Goal: Task Accomplishment & Management: Use online tool/utility

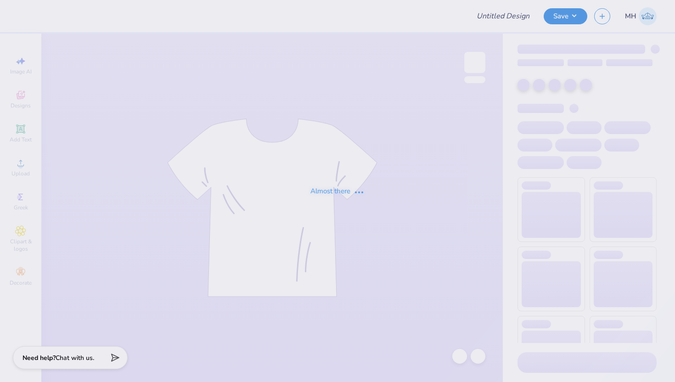
type input "Hoodies"
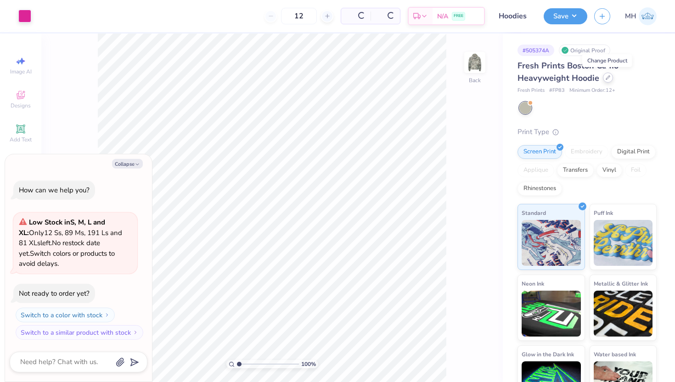
click at [605, 79] on icon at bounding box center [607, 77] width 5 height 5
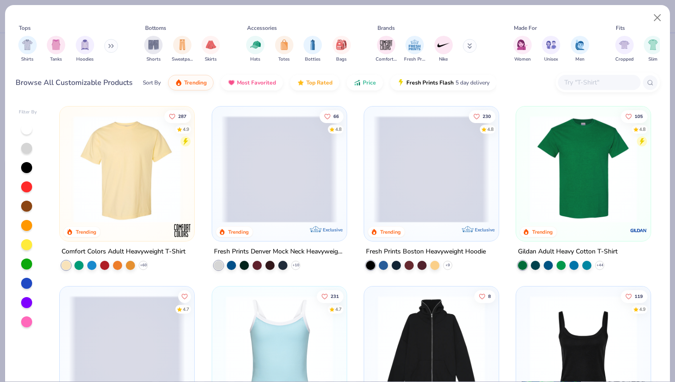
click at [111, 46] on icon at bounding box center [111, 46] width 6 height 5
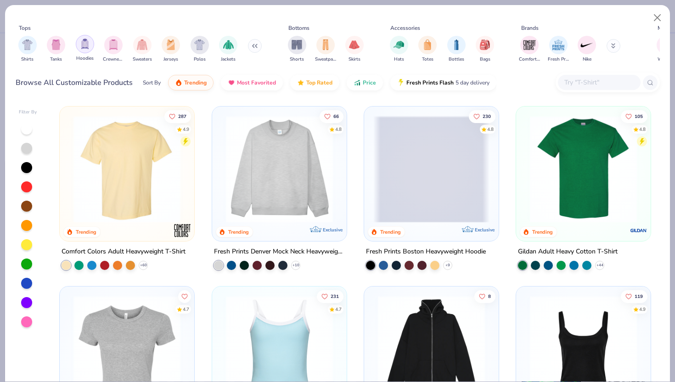
click at [91, 45] on div "filter for Hoodies" at bounding box center [85, 44] width 18 height 18
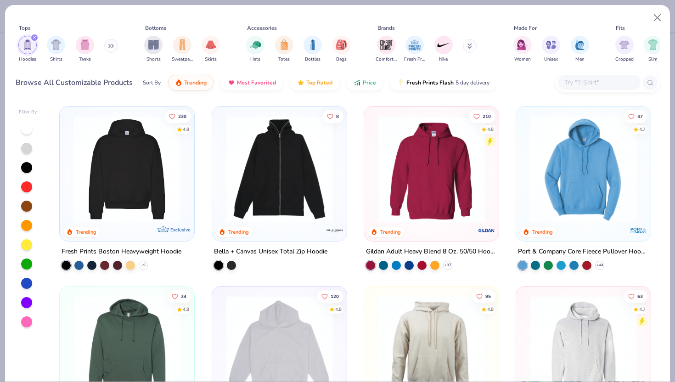
click at [150, 222] on div at bounding box center [126, 171] width 125 height 121
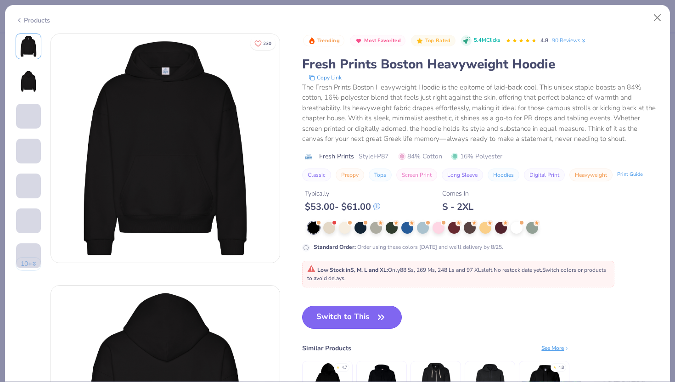
click at [335, 313] on button "Switch to This" at bounding box center [352, 317] width 100 height 23
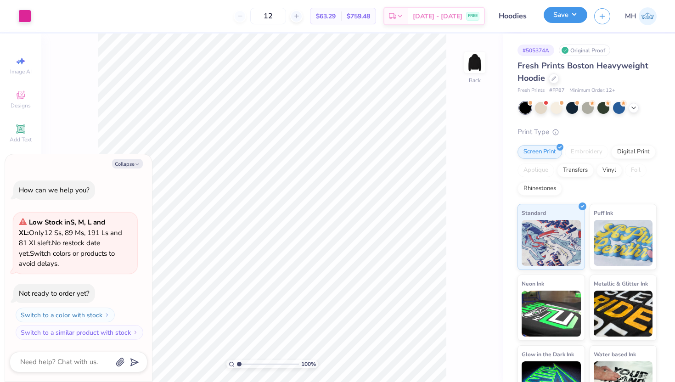
click at [548, 7] on button "Save" at bounding box center [565, 15] width 44 height 16
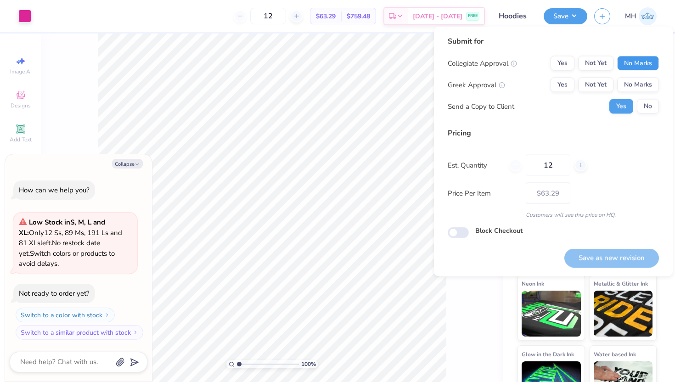
click at [624, 60] on button "No Marks" at bounding box center [638, 63] width 42 height 15
click at [630, 80] on button "No Marks" at bounding box center [638, 85] width 42 height 15
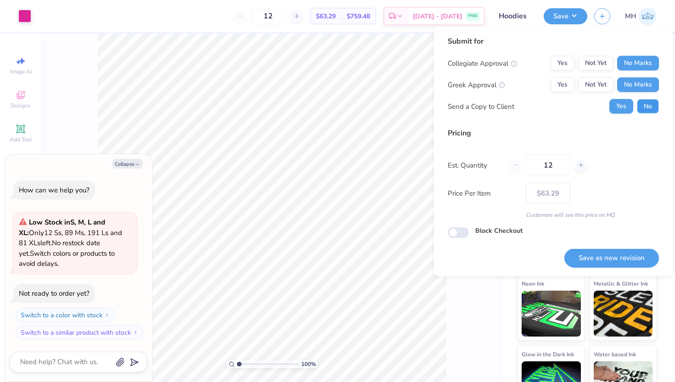
click at [638, 107] on button "No" at bounding box center [648, 106] width 22 height 15
type textarea "x"
click at [606, 256] on button "Save as new revision" at bounding box center [611, 257] width 95 height 19
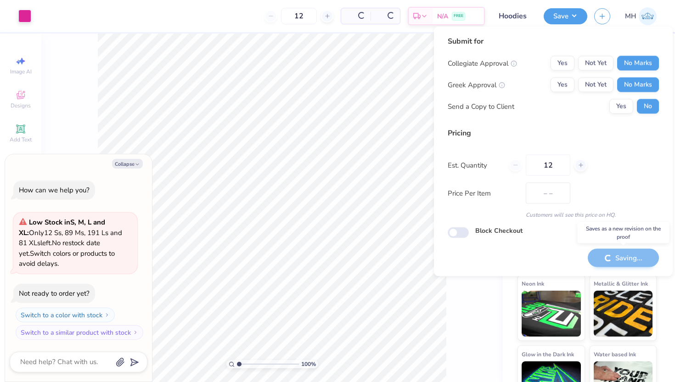
type input "$63.29"
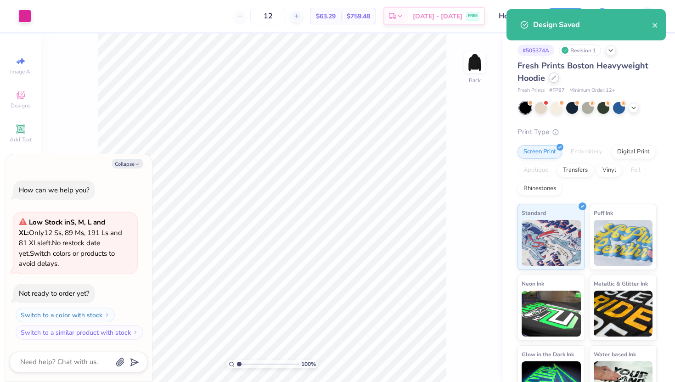
click at [549, 76] on div at bounding box center [553, 78] width 10 height 10
type textarea "x"
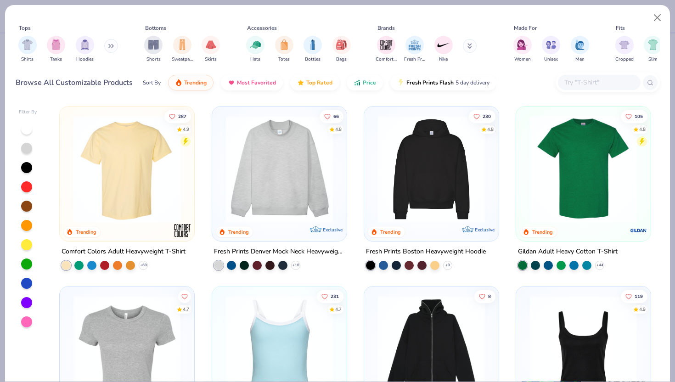
click at [116, 43] on button at bounding box center [111, 46] width 14 height 14
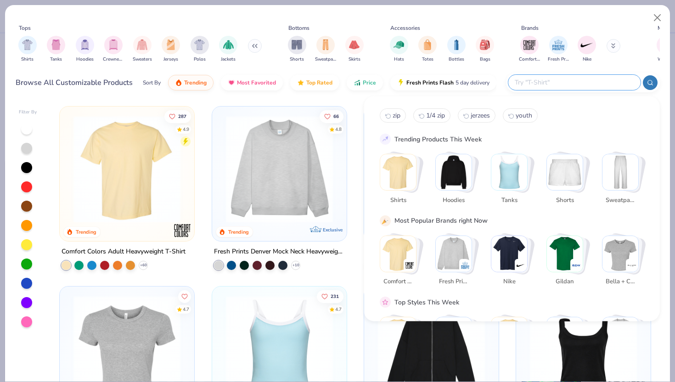
click at [569, 83] on input "text" at bounding box center [574, 82] width 120 height 11
type input "camo"
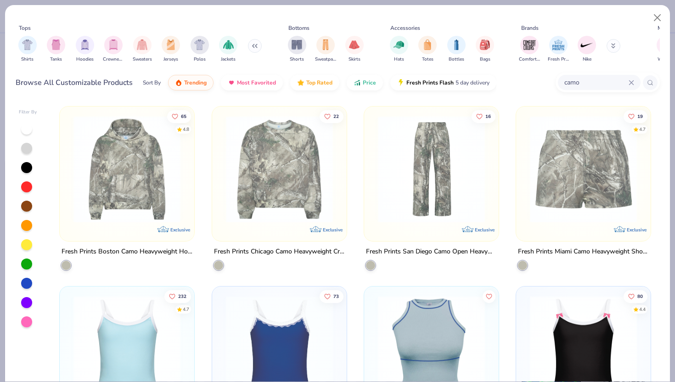
click at [307, 187] on img at bounding box center [279, 169] width 116 height 107
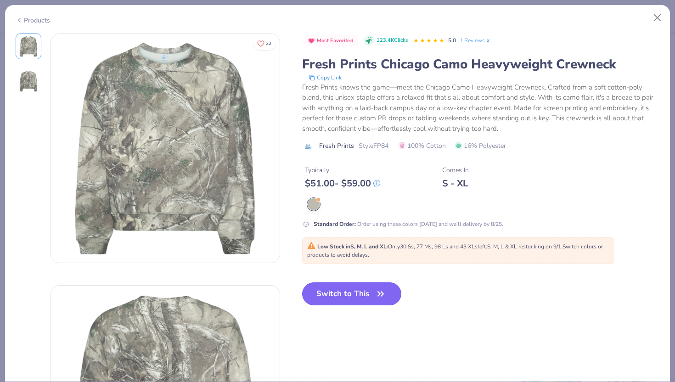
click at [342, 291] on button "Switch to This" at bounding box center [352, 293] width 100 height 23
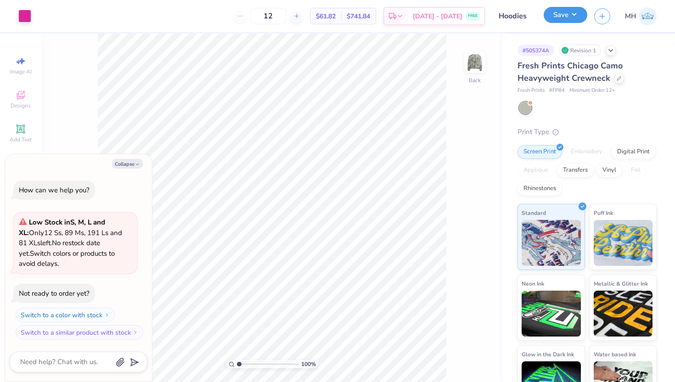
click at [569, 21] on button "Save" at bounding box center [565, 15] width 44 height 16
type textarea "x"
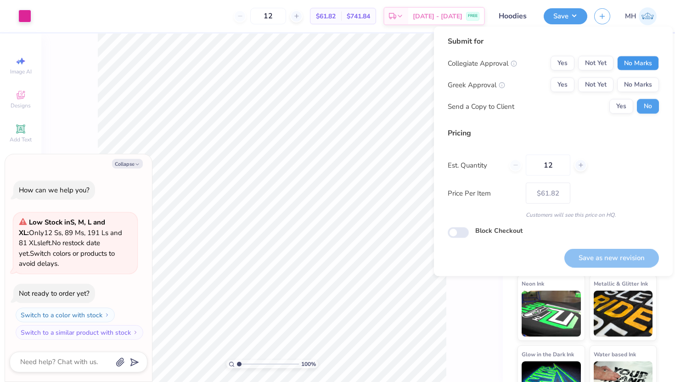
click at [636, 65] on button "No Marks" at bounding box center [638, 63] width 42 height 15
click at [636, 83] on button "No Marks" at bounding box center [638, 85] width 42 height 15
click at [616, 256] on button "Save as new revision" at bounding box center [611, 257] width 95 height 19
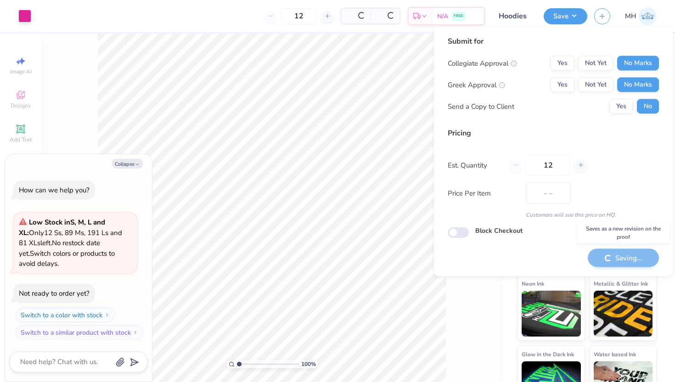
type input "$61.82"
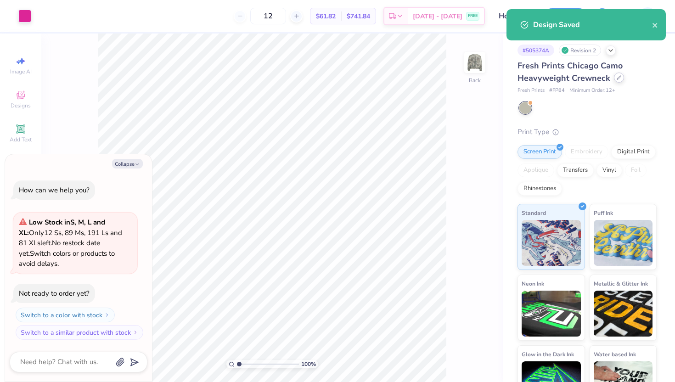
click at [617, 80] on div at bounding box center [619, 78] width 10 height 10
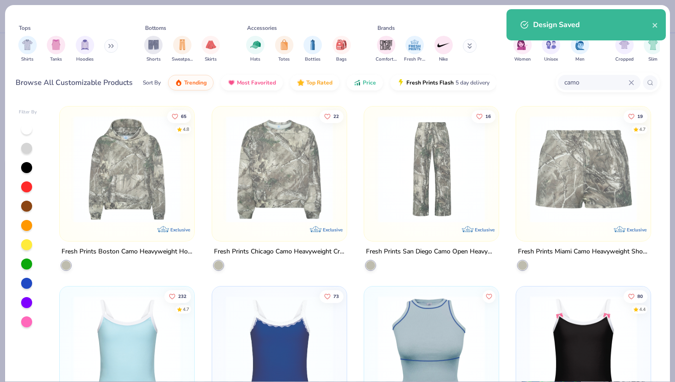
click at [464, 160] on img at bounding box center [431, 169] width 116 height 107
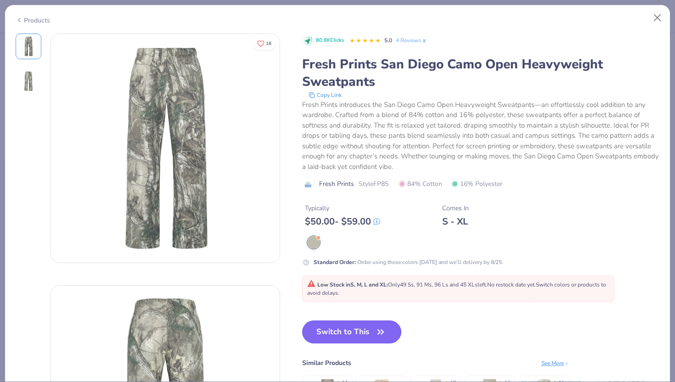
click at [350, 335] on button "Switch to This" at bounding box center [352, 331] width 100 height 23
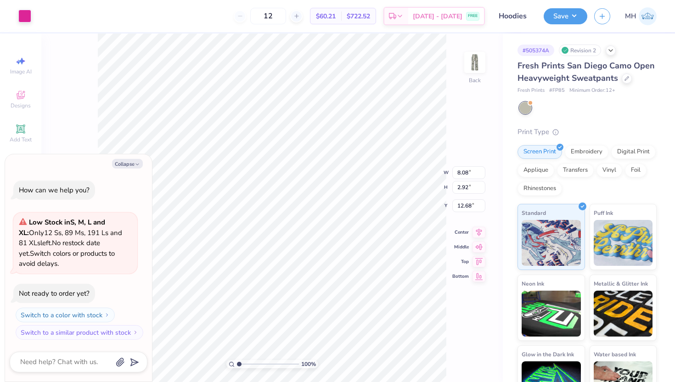
type textarea "x"
type input "4.43"
type textarea "x"
type input "6.45"
type input "2.33"
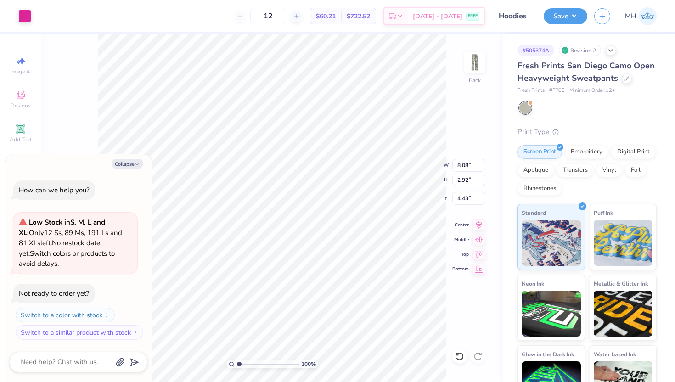
type input "5.02"
type textarea "x"
type input "4.44"
type textarea "x"
type input "4.50"
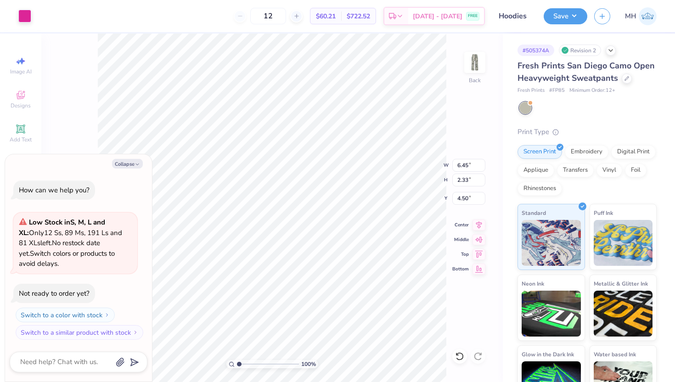
type textarea "x"
type input "5.76"
type input "2.08"
type input "4.75"
click at [564, 19] on button "Save" at bounding box center [565, 15] width 44 height 16
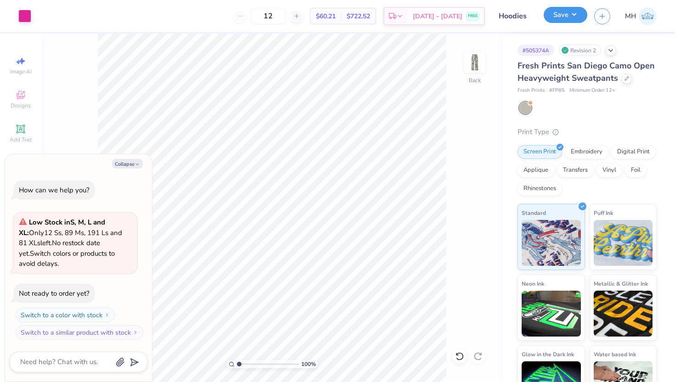
type textarea "x"
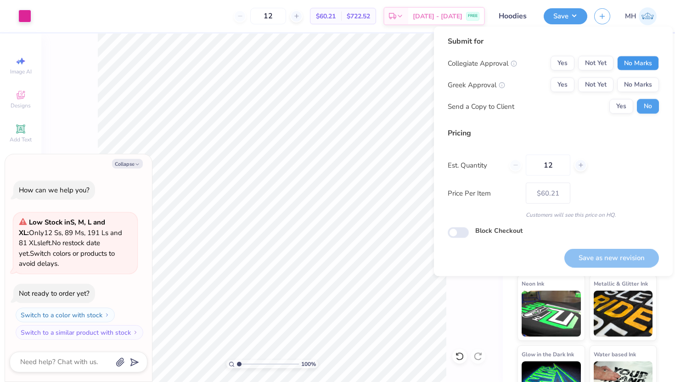
click at [628, 61] on button "No Marks" at bounding box center [638, 63] width 42 height 15
click at [630, 83] on button "No Marks" at bounding box center [638, 85] width 42 height 15
click at [621, 251] on button "Save as new revision" at bounding box center [611, 257] width 95 height 19
type input "$60.21"
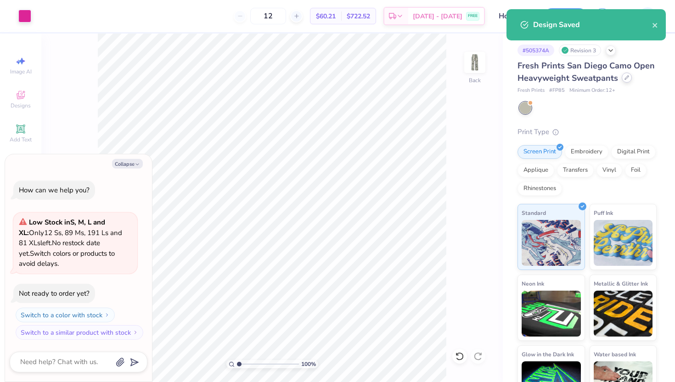
click at [629, 77] on div at bounding box center [626, 78] width 10 height 10
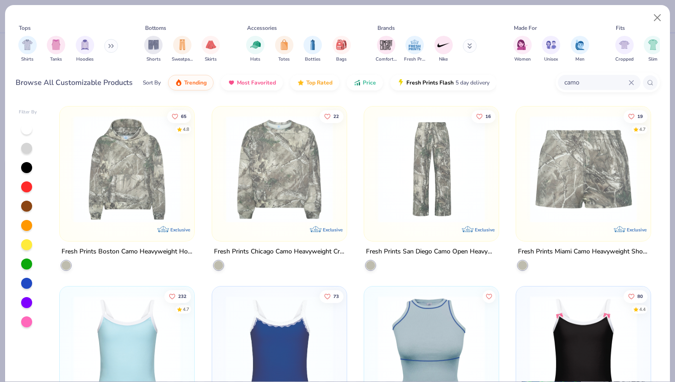
click at [576, 135] on img at bounding box center [583, 169] width 116 height 107
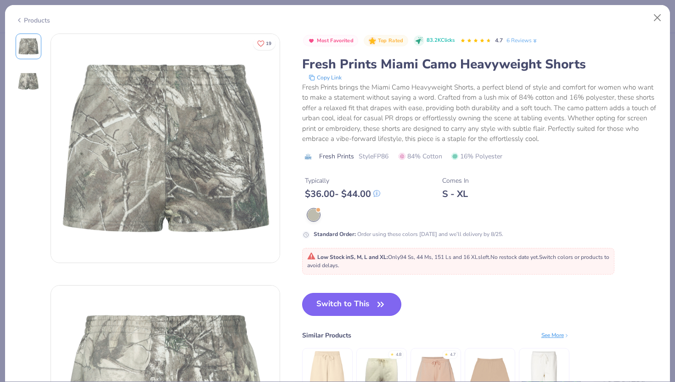
click at [373, 296] on button "Switch to This" at bounding box center [352, 304] width 100 height 23
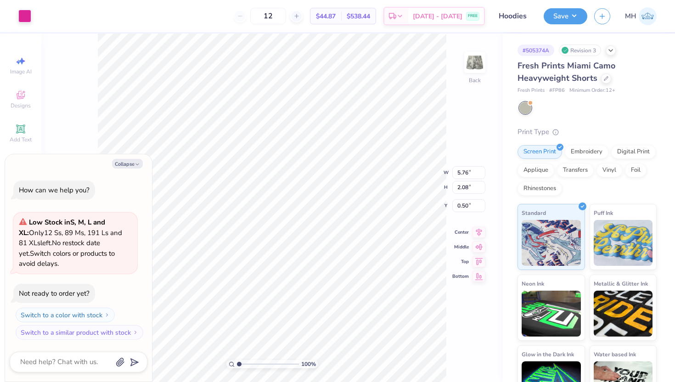
type textarea "x"
type input "3.31"
click at [446, 145] on div "100 % Back W 5.76 5.76 " H 2.08 2.08 " Y 3.31 3.31 " Center Middle Top Bottom" at bounding box center [271, 208] width 461 height 348
click at [575, 24] on div "Save MH" at bounding box center [608, 16] width 131 height 32
click at [575, 22] on button "Save" at bounding box center [565, 15] width 44 height 16
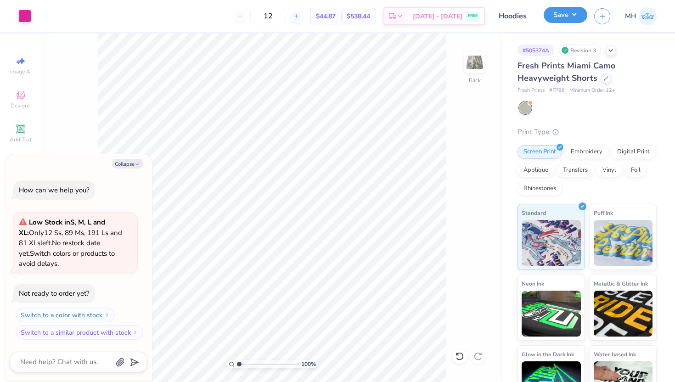
type textarea "x"
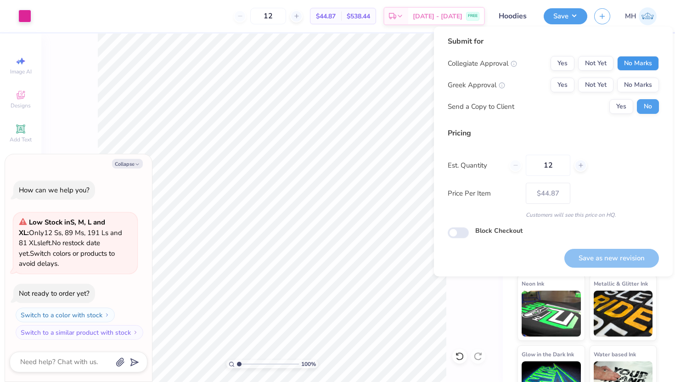
click at [627, 64] on button "No Marks" at bounding box center [638, 63] width 42 height 15
click at [632, 81] on button "No Marks" at bounding box center [638, 85] width 42 height 15
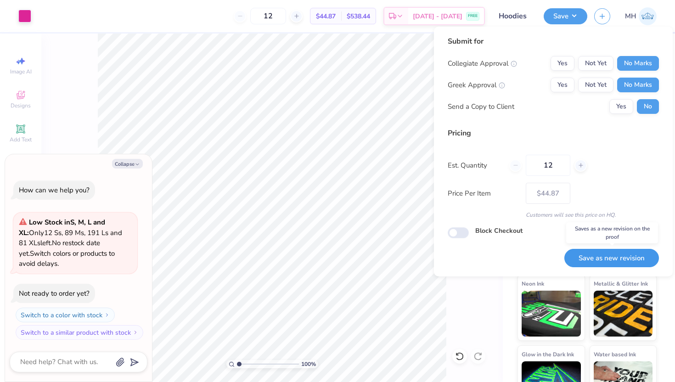
click at [611, 253] on button "Save as new revision" at bounding box center [611, 258] width 95 height 19
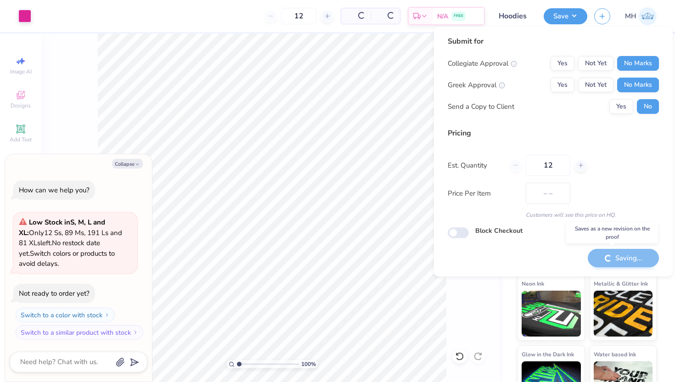
type input "$44.87"
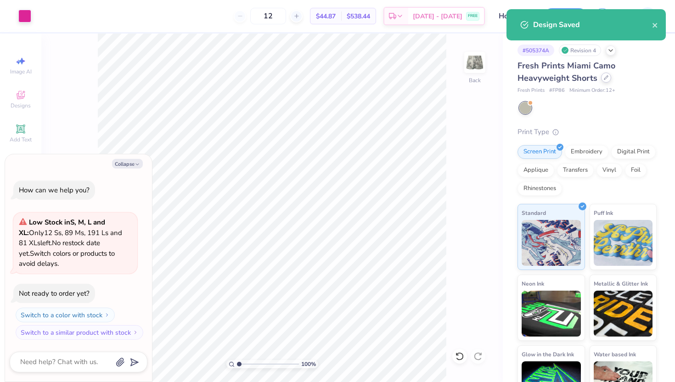
click at [602, 75] on div at bounding box center [606, 78] width 10 height 10
type textarea "x"
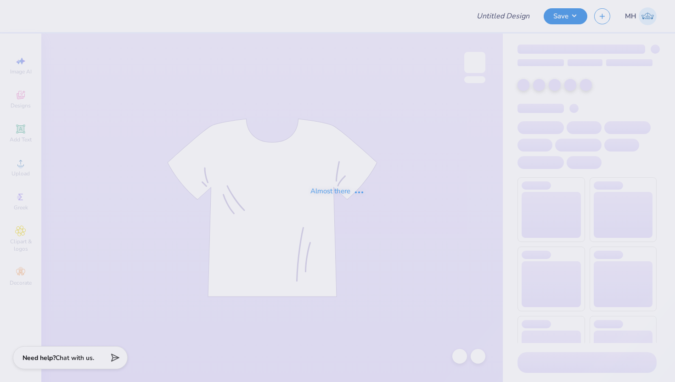
type input "shirt"
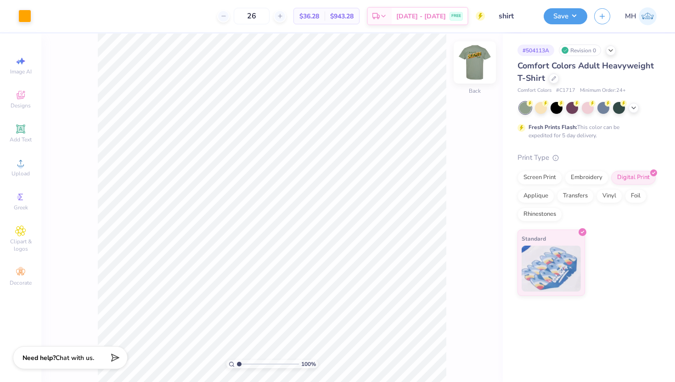
click at [472, 65] on img at bounding box center [474, 62] width 37 height 37
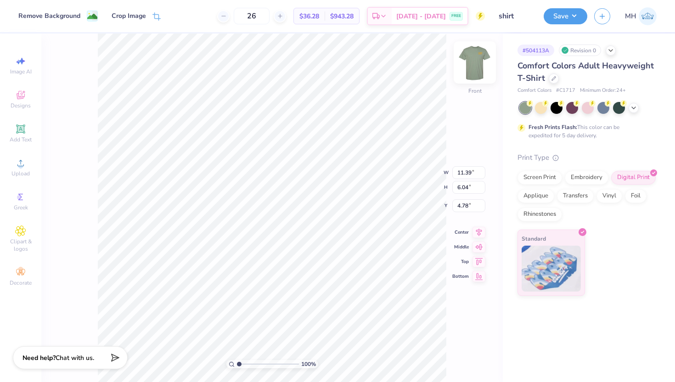
type input "4.79"
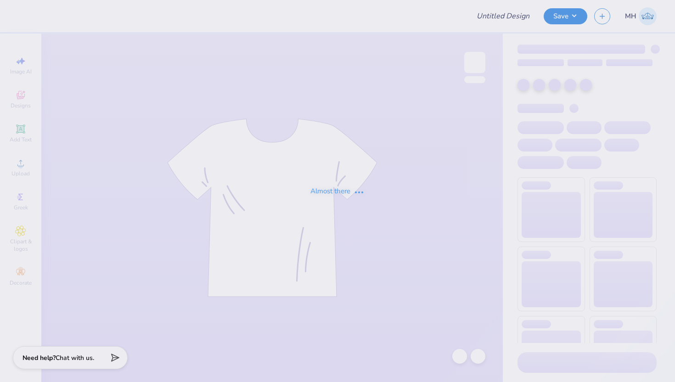
type input "Alex Mackay : Saint Joseph's University"
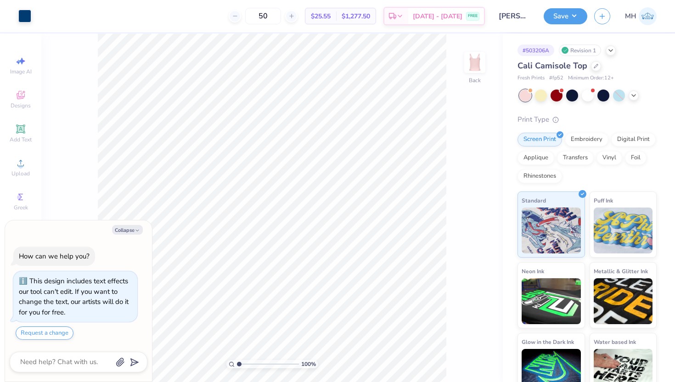
scroll to position [26, 0]
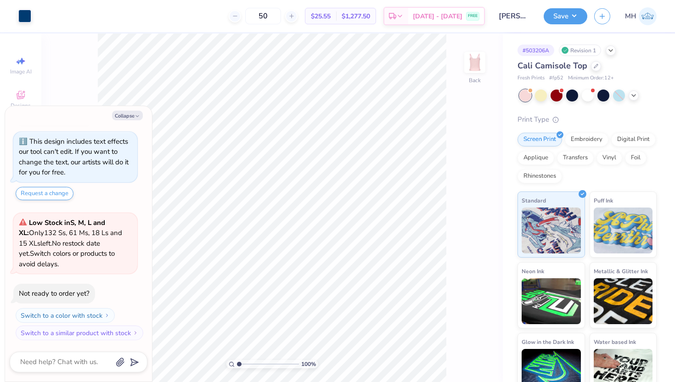
click at [596, 73] on div "Cali Camisole Top Fresh Prints # fp52 Minimum Order: 12 +" at bounding box center [586, 71] width 139 height 22
click at [596, 70] on div "Cali Camisole Top" at bounding box center [586, 66] width 139 height 12
click at [596, 68] on div at bounding box center [596, 65] width 10 height 10
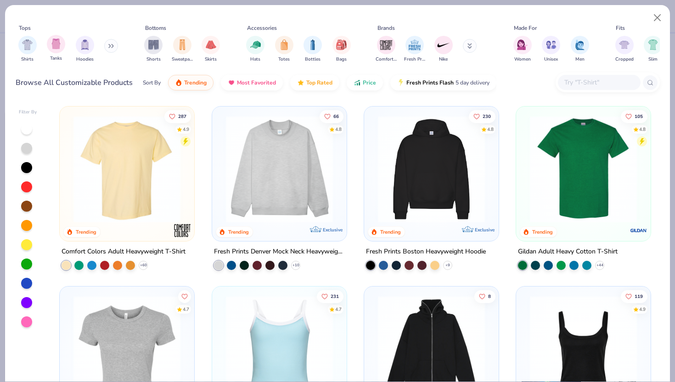
click at [60, 53] on div "Tanks" at bounding box center [56, 48] width 18 height 27
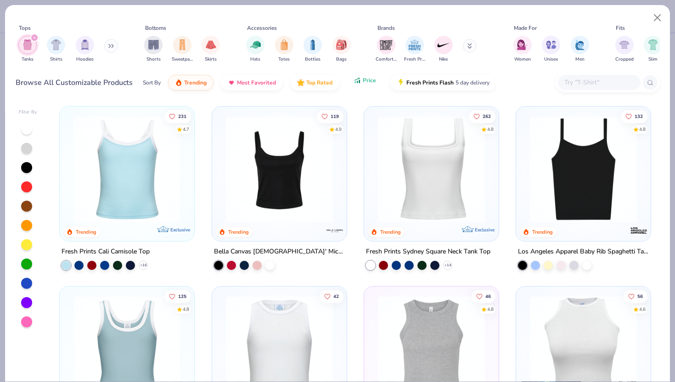
click at [365, 81] on span "Price" at bounding box center [369, 80] width 13 height 7
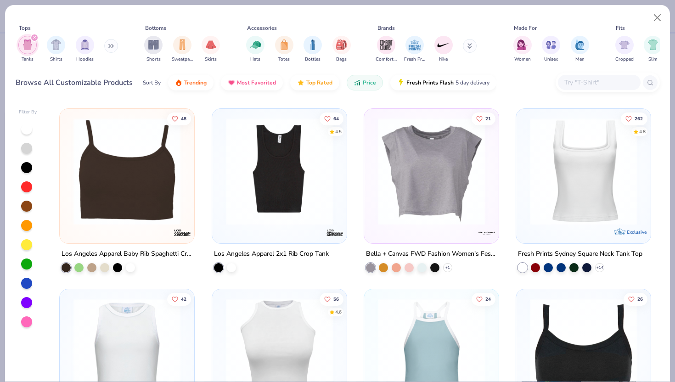
scroll to position [896, 0]
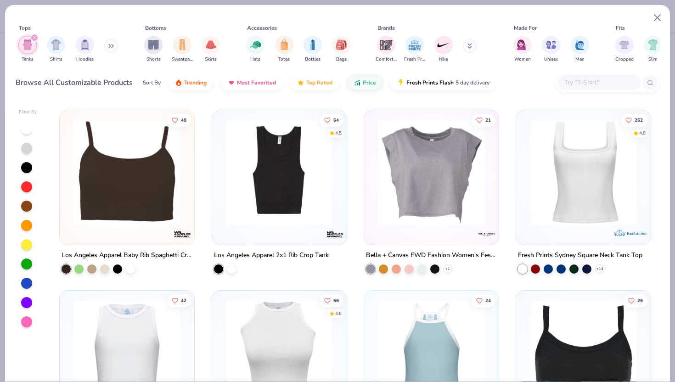
click at [250, 209] on img at bounding box center [279, 172] width 116 height 107
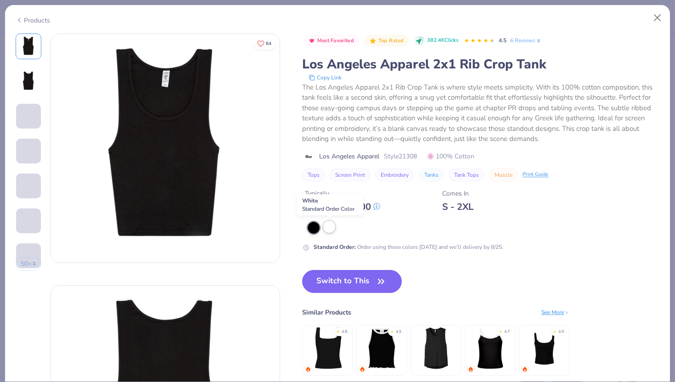
click at [330, 223] on div at bounding box center [329, 227] width 12 height 12
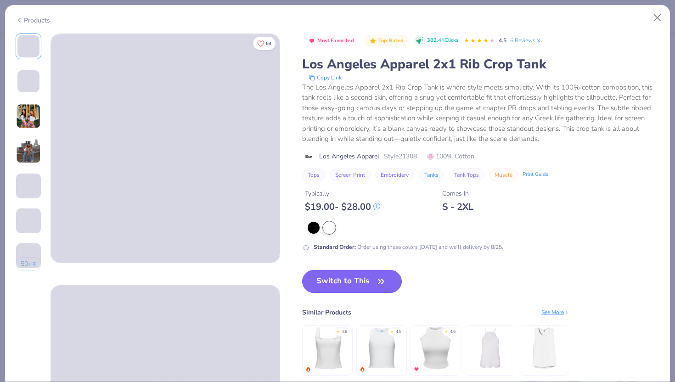
click at [342, 275] on button "Switch to This" at bounding box center [352, 281] width 100 height 23
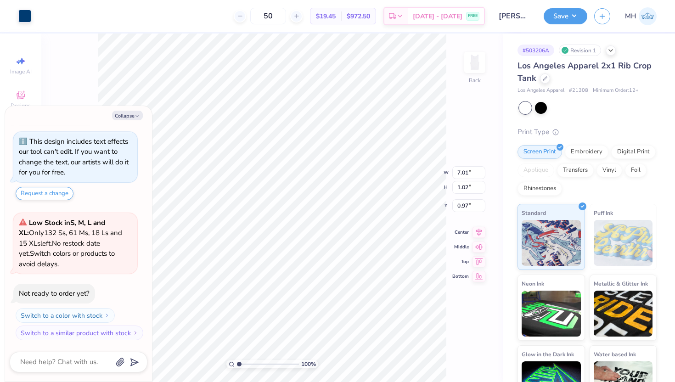
type textarea "x"
type input "1.63"
click at [549, 20] on button "Save" at bounding box center [565, 15] width 44 height 16
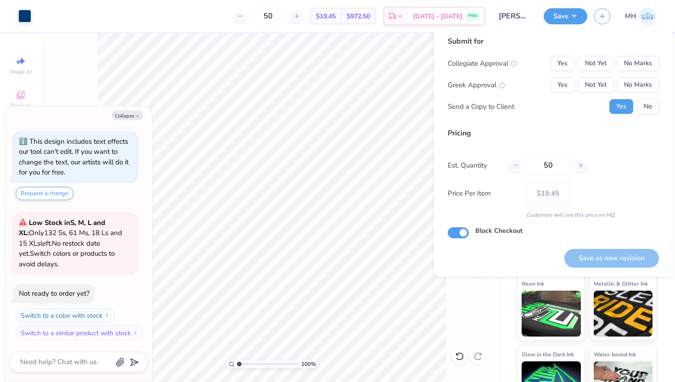
click at [632, 73] on div "Collegiate Approval Yes Not Yet No Marks Greek Approval Yes Not Yet No Marks Se…" at bounding box center [552, 85] width 211 height 58
click at [632, 68] on button "No Marks" at bounding box center [638, 63] width 42 height 15
click at [634, 78] on button "No Marks" at bounding box center [638, 85] width 42 height 15
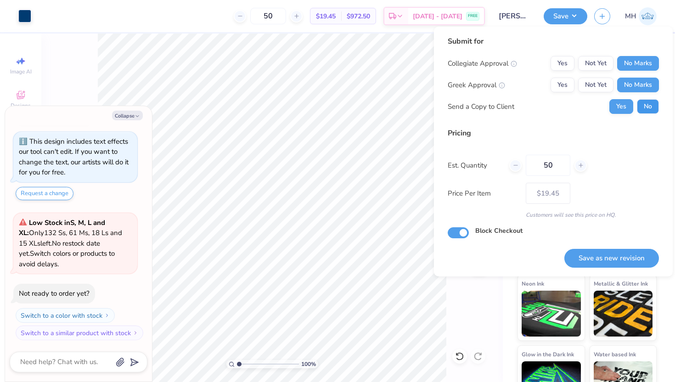
click at [641, 105] on button "No" at bounding box center [648, 106] width 22 height 15
type textarea "x"
click at [615, 259] on button "Save as new revision" at bounding box center [611, 258] width 95 height 19
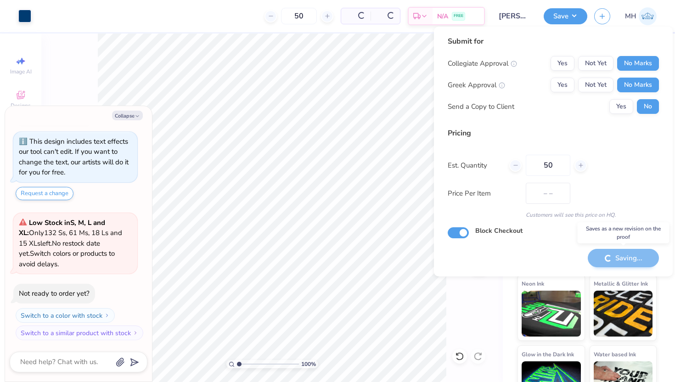
type input "$19.45"
type textarea "x"
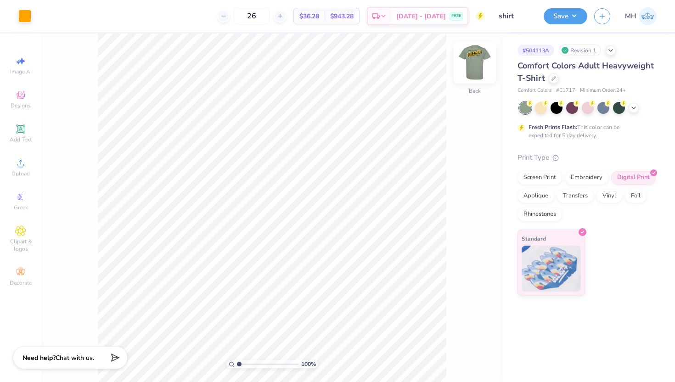
click at [474, 61] on img at bounding box center [474, 62] width 37 height 37
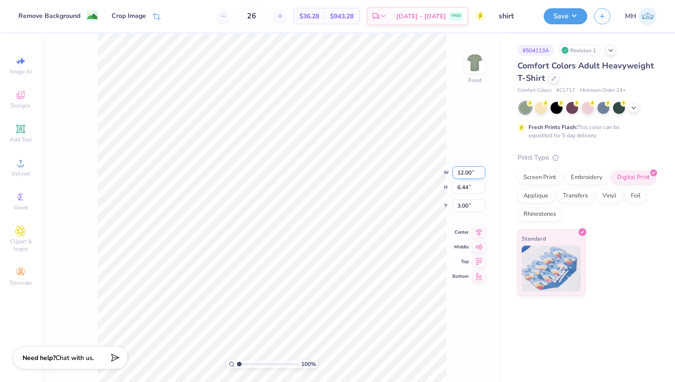
click at [463, 173] on input "12.00" at bounding box center [468, 172] width 33 height 13
type input "11.00"
type input "5.91"
type input "3.27"
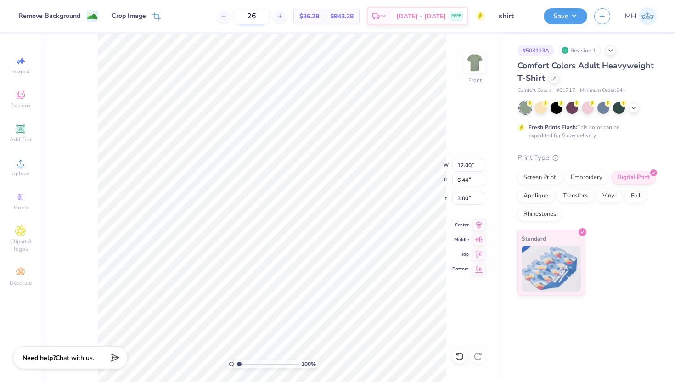
drag, startPoint x: 267, startPoint y: 16, endPoint x: 249, endPoint y: 16, distance: 17.9
click at [249, 16] on input "26" at bounding box center [252, 16] width 36 height 17
type input "25"
click at [463, 163] on input "12.00" at bounding box center [468, 165] width 33 height 13
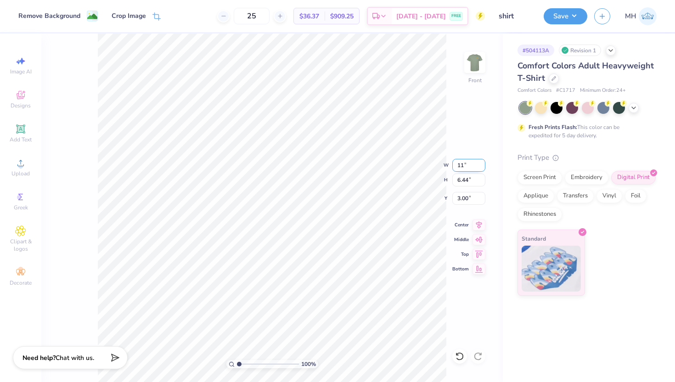
type input "11.00"
type input "5.91"
type input "3.27"
click at [465, 182] on input "5.91" at bounding box center [468, 179] width 33 height 13
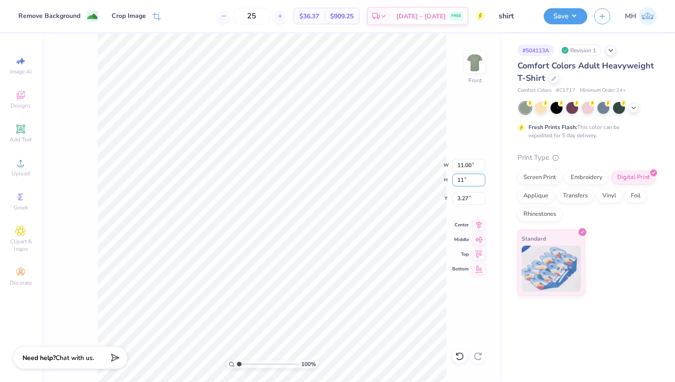
type input "11"
type input "14.59"
type input "7.83"
type input "2.30"
click at [464, 179] on input "7.83" at bounding box center [468, 179] width 33 height 13
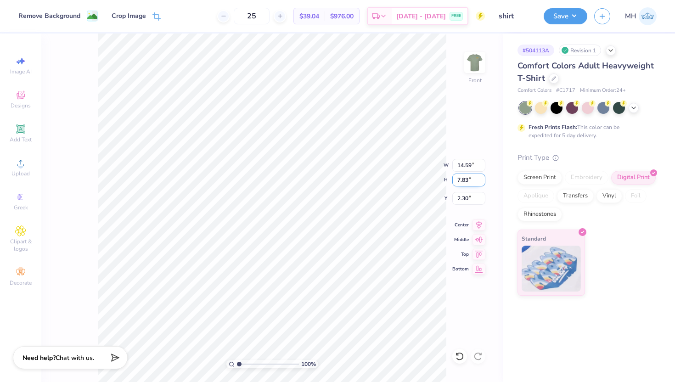
click at [464, 179] on input "7.83" at bounding box center [468, 179] width 33 height 13
type input "5.91"
type input "11.01"
type input "3.26"
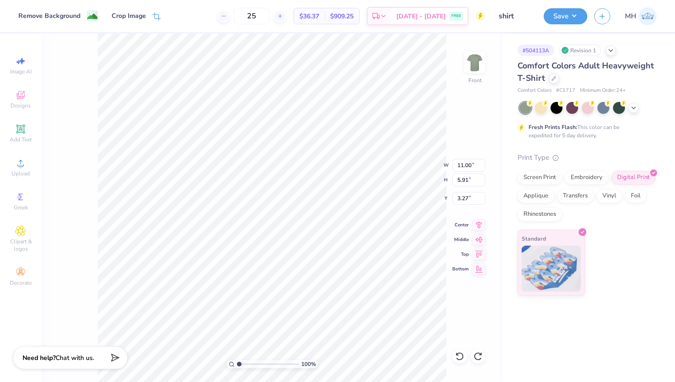
type input "12.00"
type input "6.44"
type input "3.00"
type input "11.39"
type input "6.12"
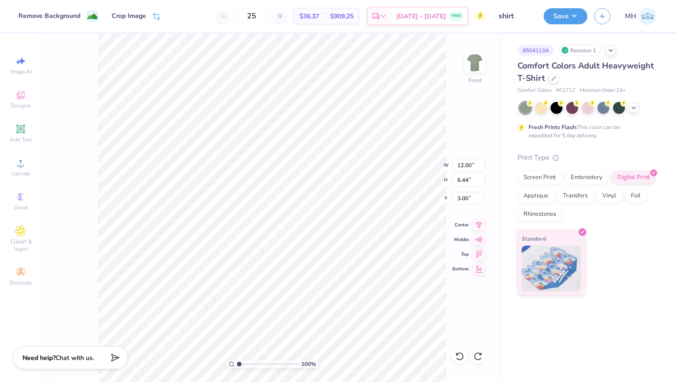
type input "3.32"
click at [470, 162] on input "11.39" at bounding box center [468, 165] width 33 height 13
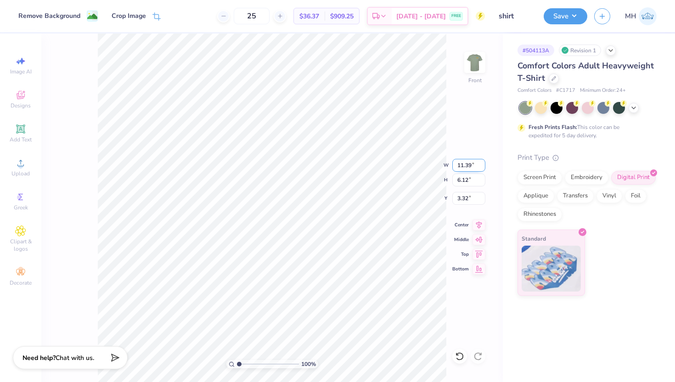
click at [470, 162] on input "11.39" at bounding box center [468, 165] width 33 height 13
type input "11.00"
type input "5.90"
type input "3.43"
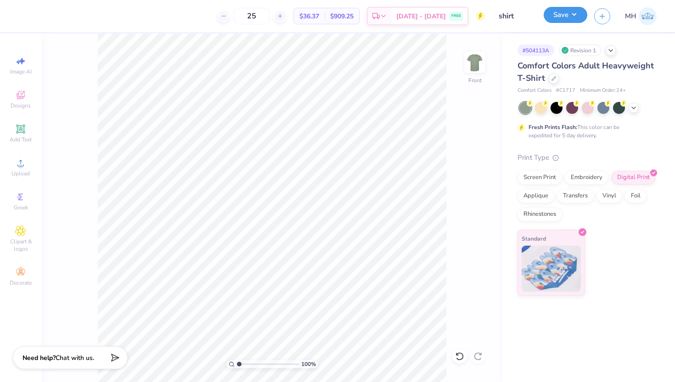
click at [570, 19] on button "Save" at bounding box center [565, 15] width 44 height 16
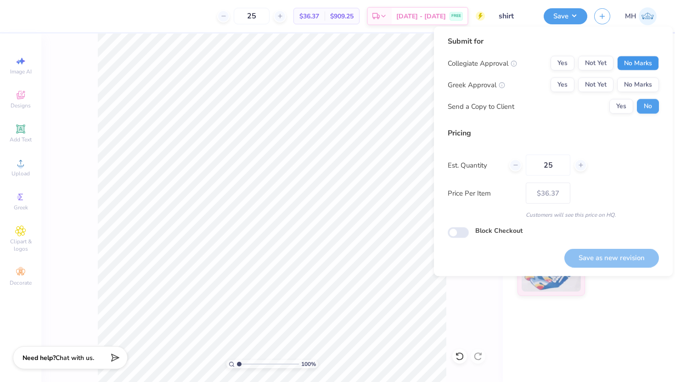
click at [629, 62] on button "No Marks" at bounding box center [638, 63] width 42 height 15
click at [630, 85] on button "No Marks" at bounding box center [638, 85] width 42 height 15
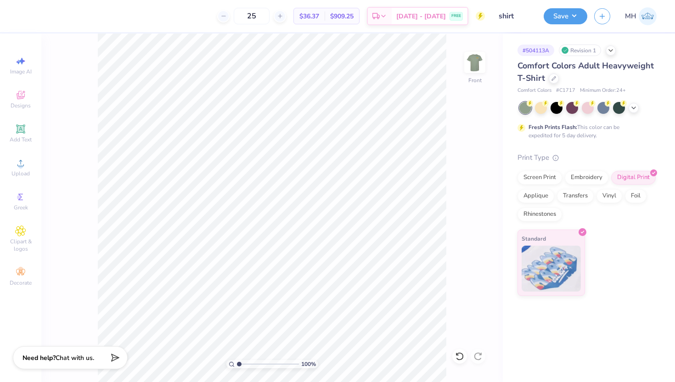
click at [453, 110] on div "100 % Front" at bounding box center [271, 208] width 461 height 348
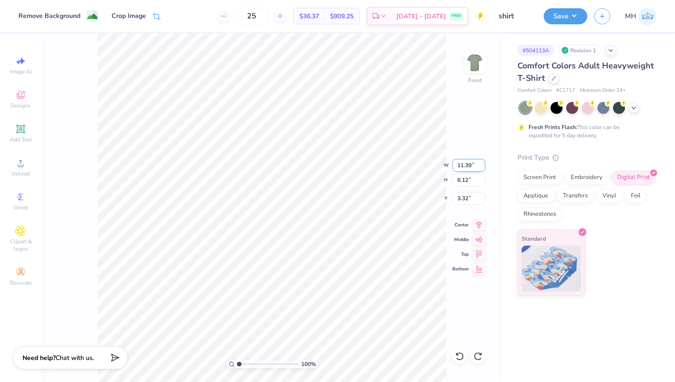
click at [465, 160] on input "11.39" at bounding box center [468, 165] width 33 height 13
type input "11.00"
type input "5.90"
type input "3.43"
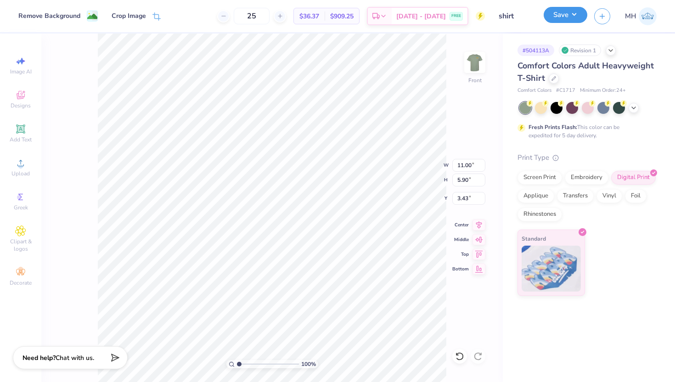
click at [558, 20] on button "Save" at bounding box center [565, 15] width 44 height 16
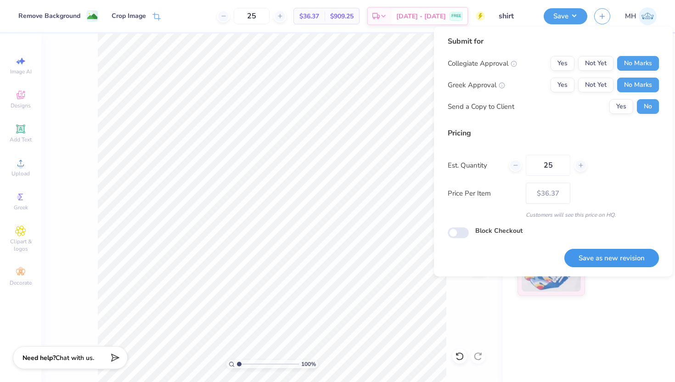
click at [629, 257] on button "Save as new revision" at bounding box center [611, 258] width 95 height 19
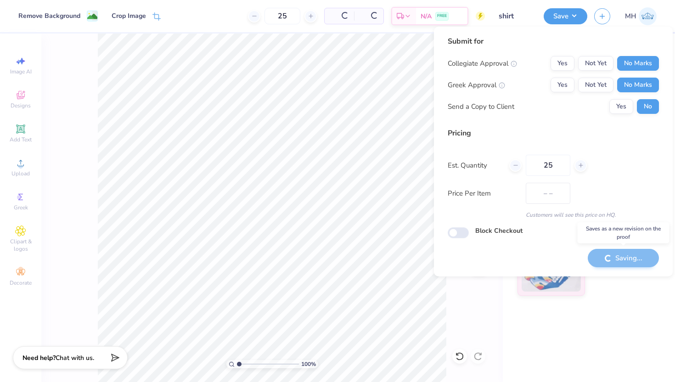
type input "$36.37"
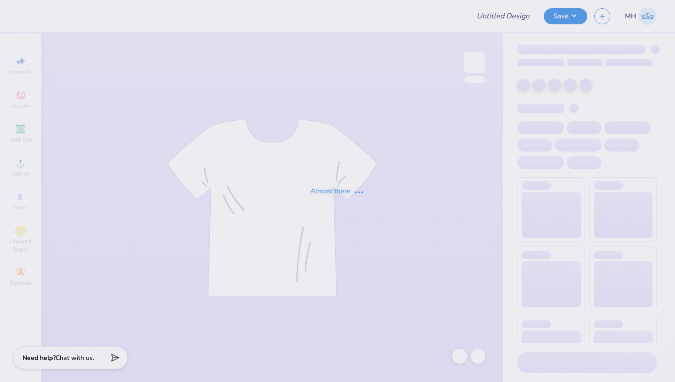
type input "shirt"
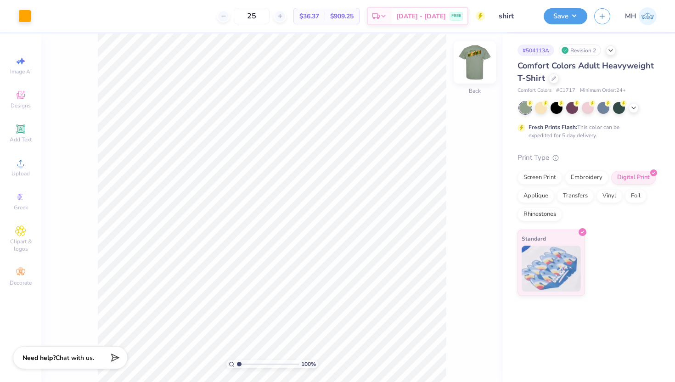
click at [475, 67] on img at bounding box center [474, 62] width 37 height 37
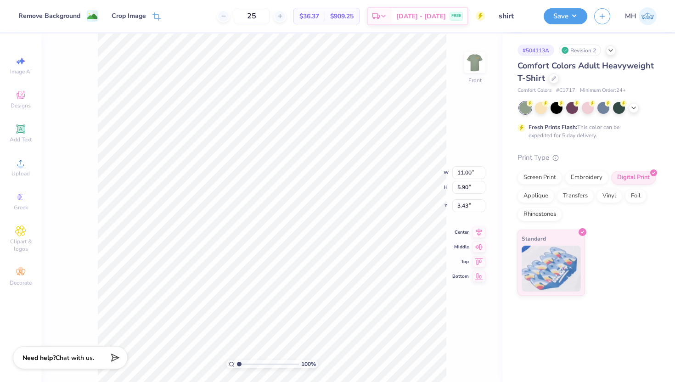
type input "3.00"
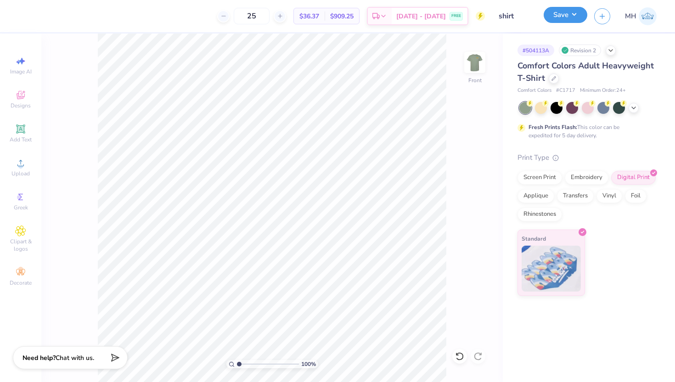
click at [555, 19] on button "Save" at bounding box center [565, 15] width 44 height 16
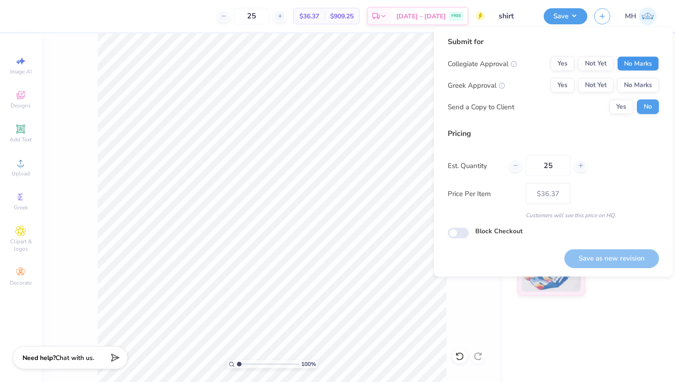
click at [627, 66] on button "No Marks" at bounding box center [638, 63] width 42 height 15
click at [635, 84] on button "No Marks" at bounding box center [638, 85] width 42 height 15
click at [629, 258] on button "Save as new revision" at bounding box center [611, 258] width 95 height 19
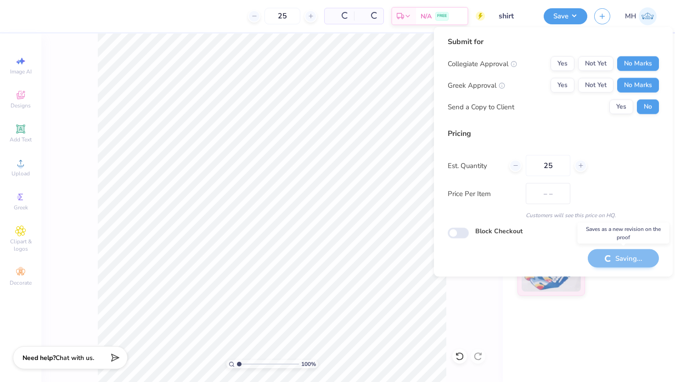
type input "$36.37"
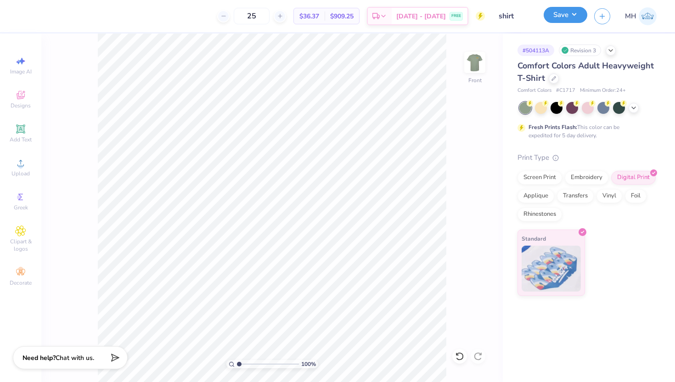
click at [566, 22] on button "Save" at bounding box center [565, 15] width 44 height 16
